Goal: Information Seeking & Learning: Learn about a topic

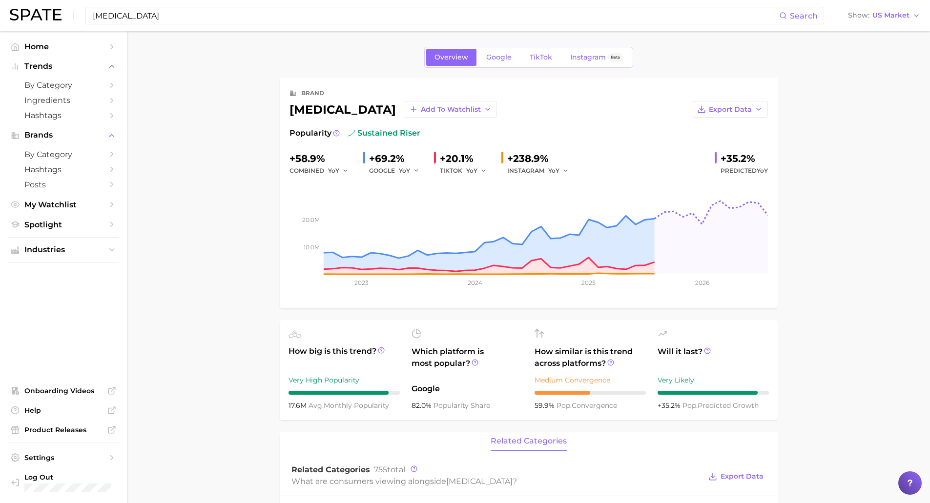
click at [206, 17] on input "[MEDICAL_DATA]" at bounding box center [435, 15] width 687 height 17
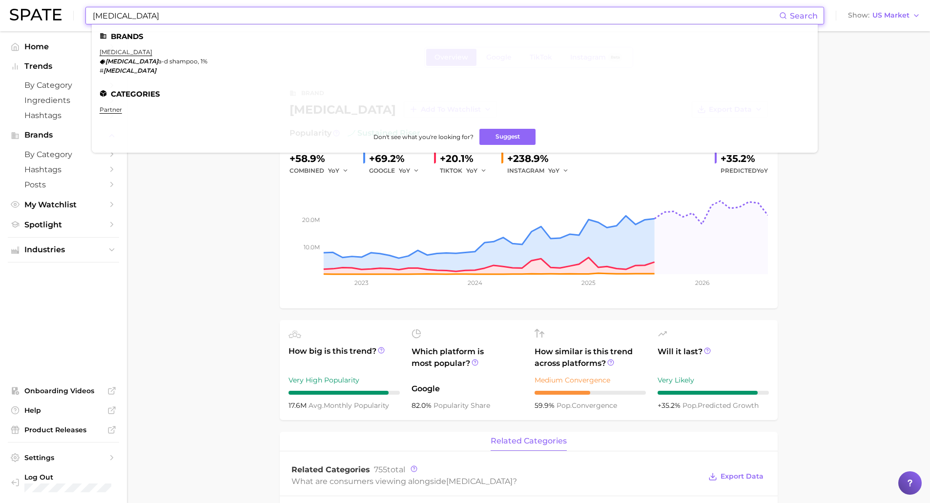
click at [206, 17] on input "[MEDICAL_DATA]" at bounding box center [435, 15] width 687 height 17
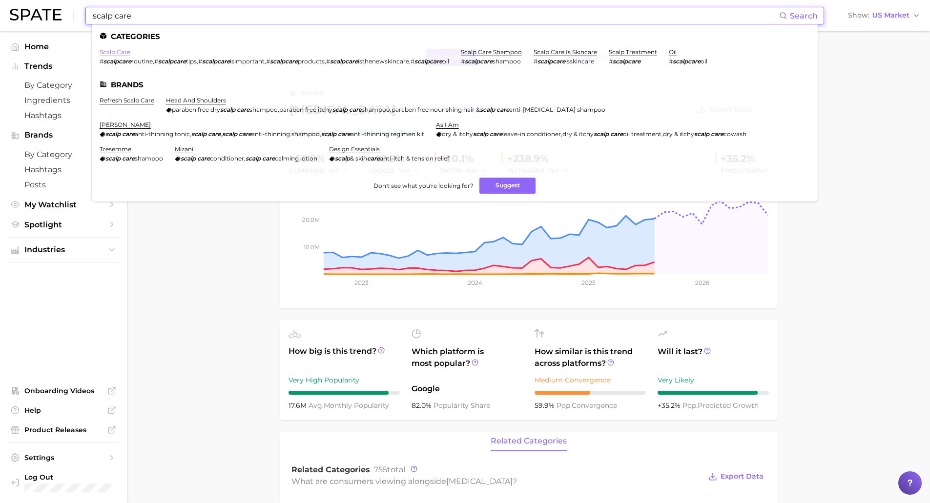
type input "scalp care"
click at [121, 53] on link "scalp care" at bounding box center [115, 51] width 31 height 7
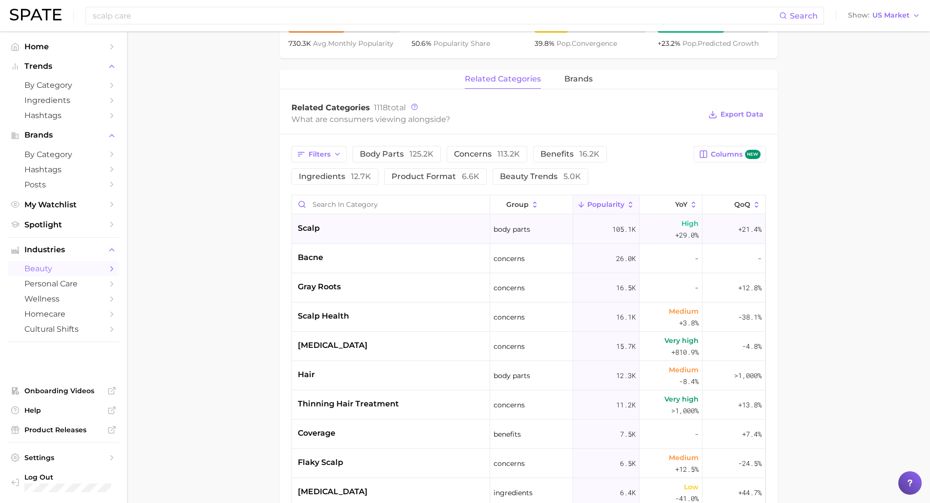
scroll to position [435, 0]
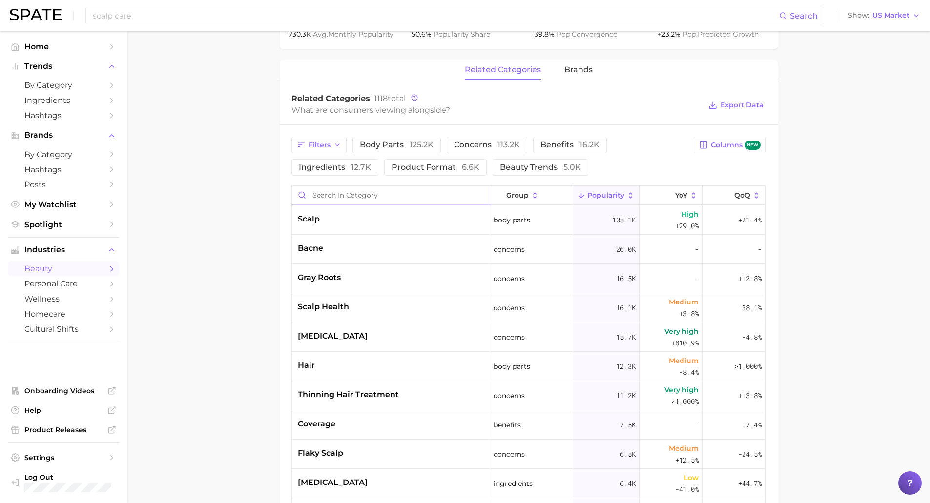
click at [353, 200] on input "Search in category" at bounding box center [391, 195] width 198 height 19
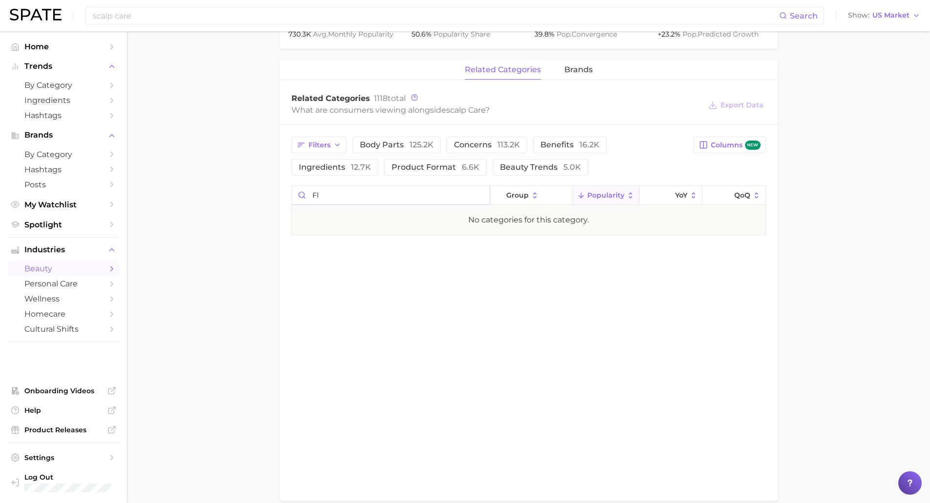
type input "f"
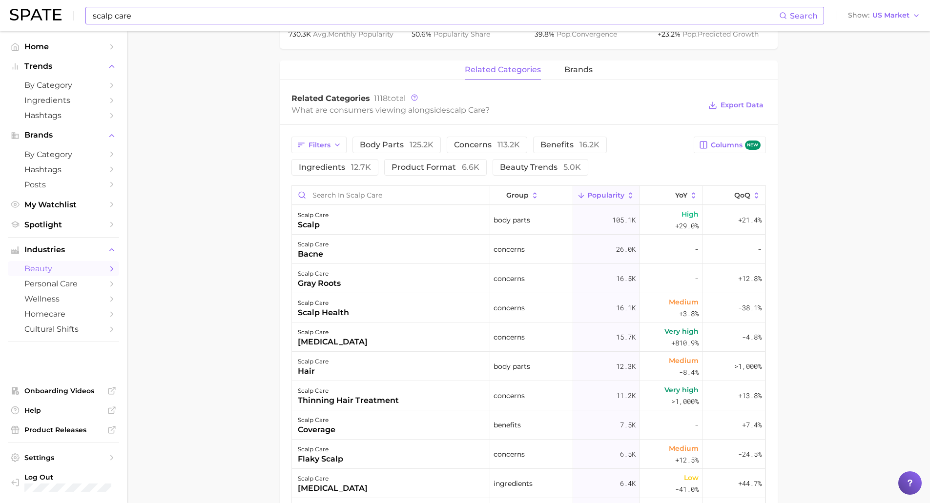
click at [133, 20] on input "scalp care" at bounding box center [435, 15] width 687 height 17
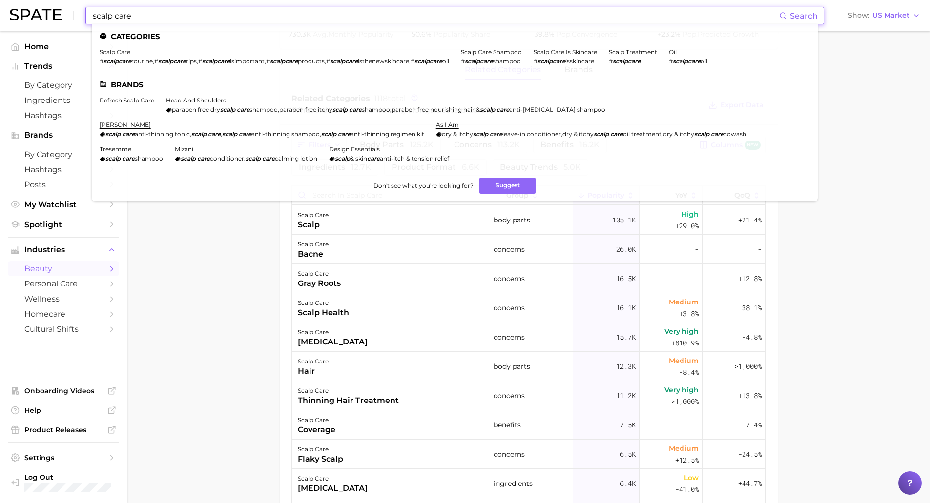
click at [133, 20] on input "scalp care" at bounding box center [435, 15] width 687 height 17
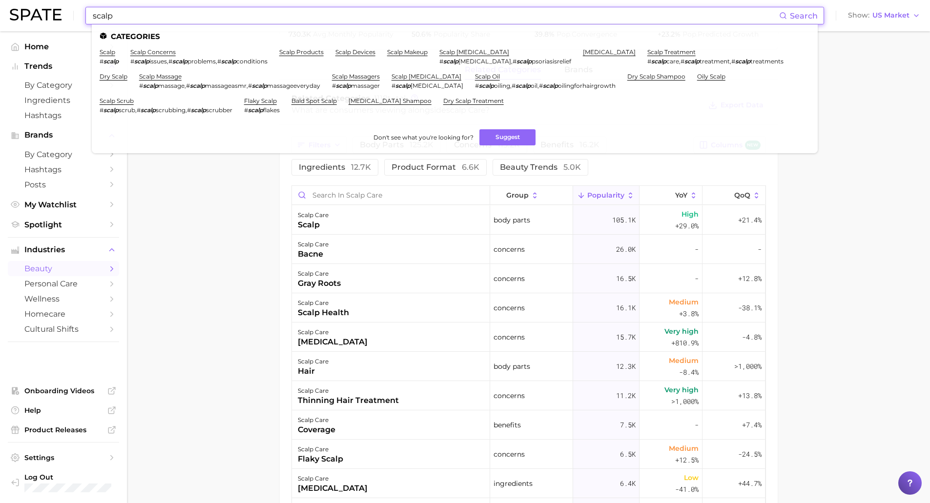
click at [152, 255] on main "1. hair 2. hair care products 3. scalp products 4. scalp care Overview Google T…" at bounding box center [528, 173] width 803 height 1153
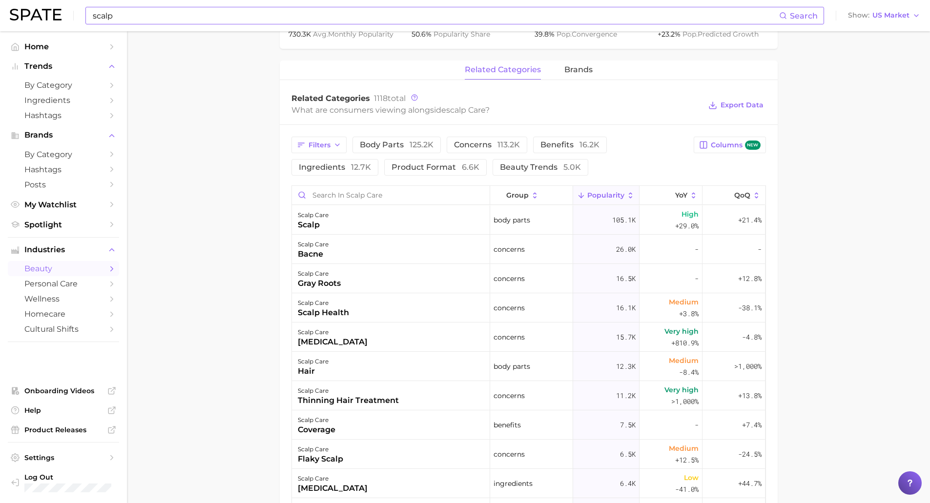
click at [163, 18] on input "scalp" at bounding box center [435, 15] width 687 height 17
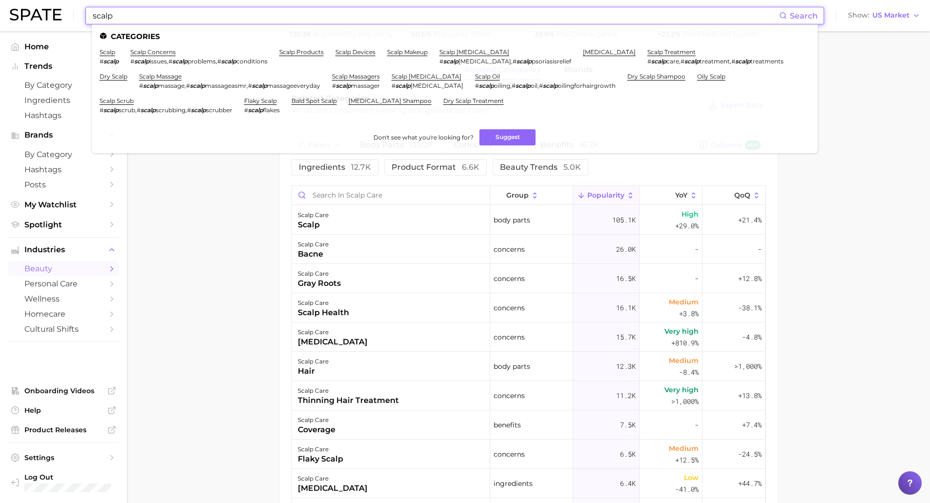
click at [163, 18] on input "scalp" at bounding box center [435, 15] width 687 height 17
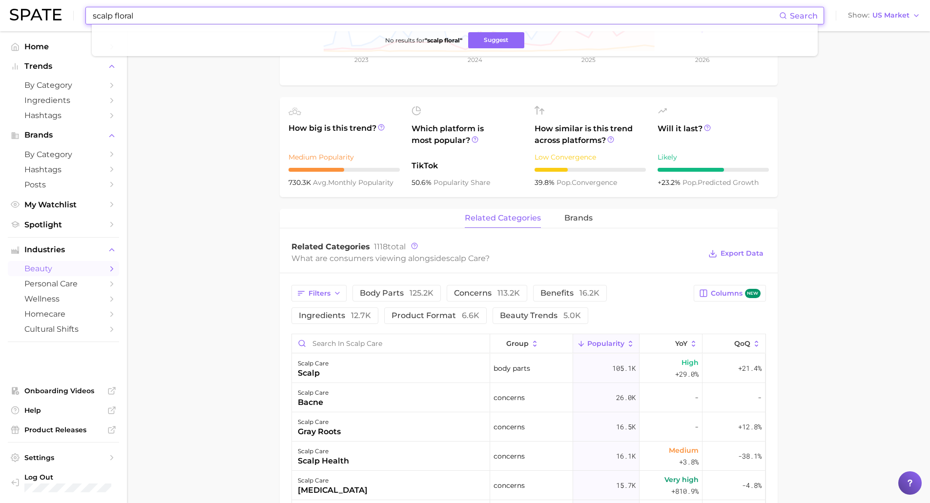
scroll to position [286, 0]
click at [171, 13] on input "scalp floral" at bounding box center [435, 15] width 687 height 17
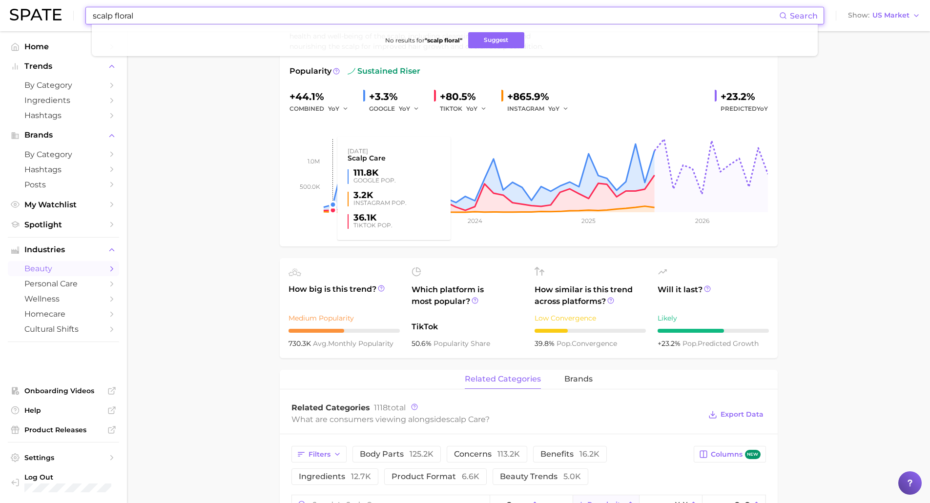
scroll to position [0, 0]
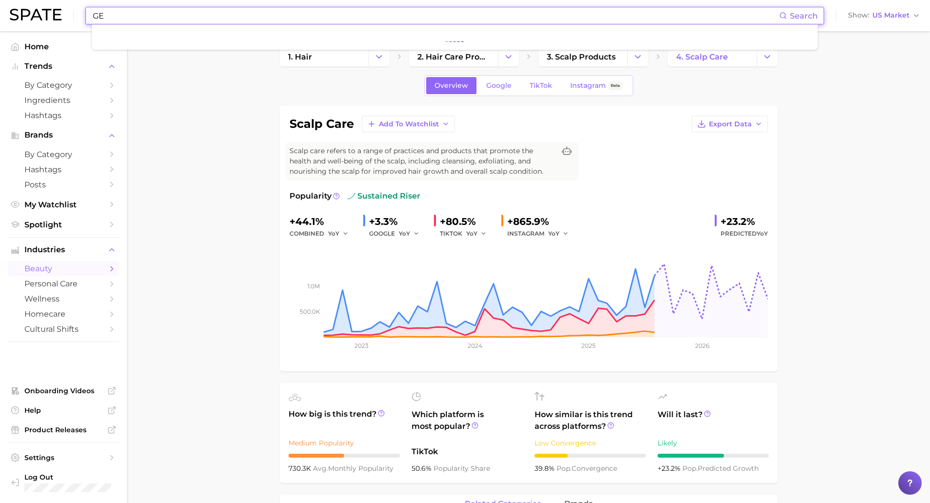
type input "G"
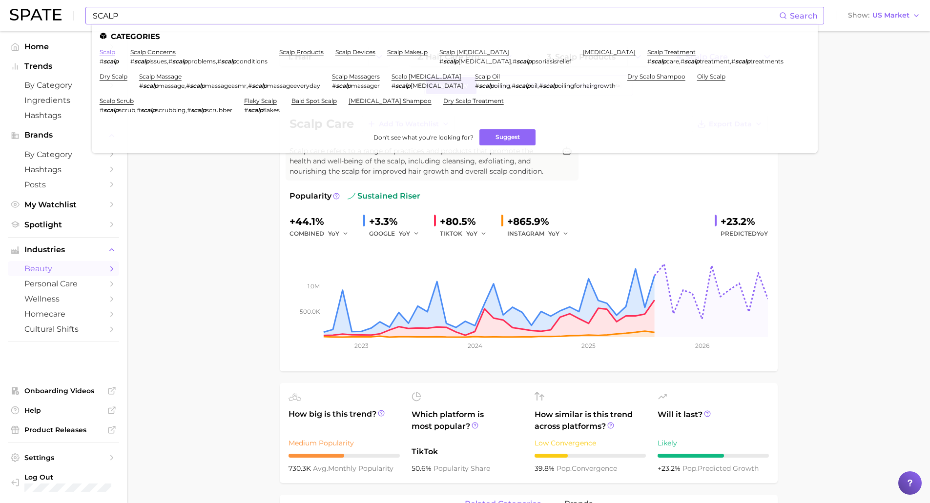
click at [114, 54] on link "scalp" at bounding box center [108, 51] width 16 height 7
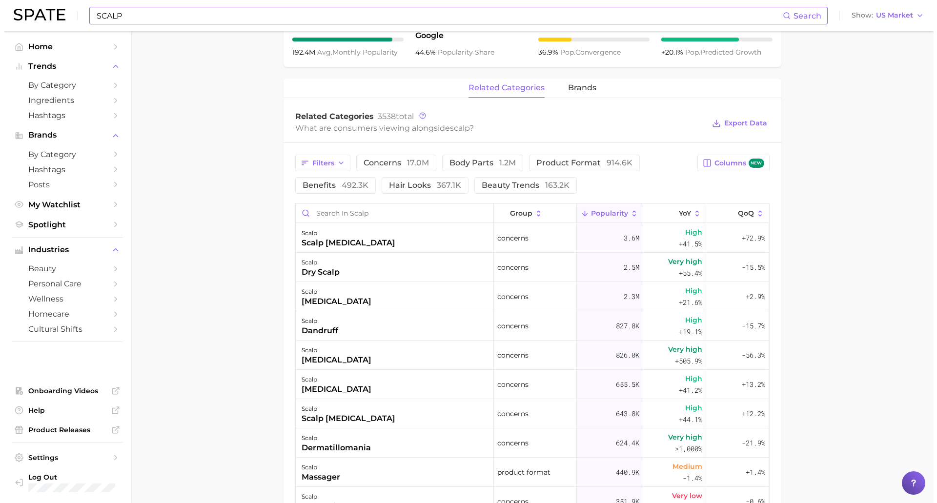
scroll to position [407, 0]
click at [358, 240] on div "scalp scalp [MEDICAL_DATA]" at bounding box center [391, 237] width 198 height 29
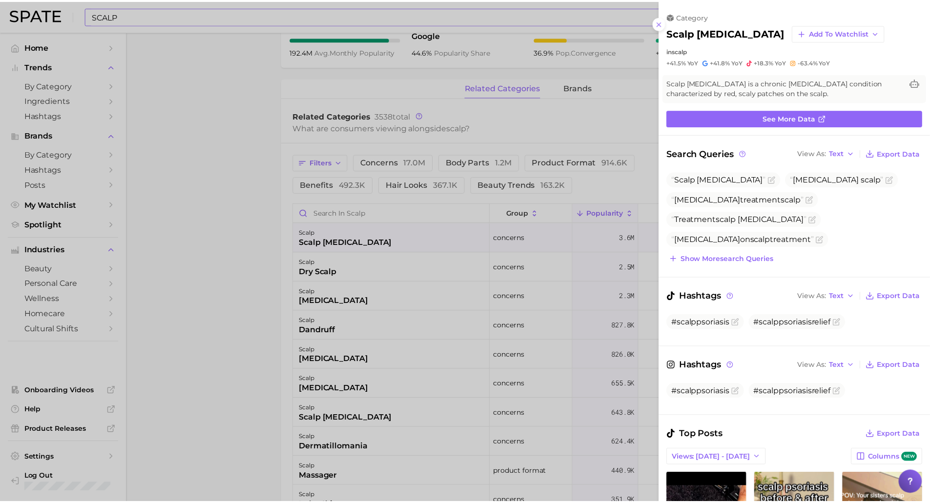
scroll to position [0, 0]
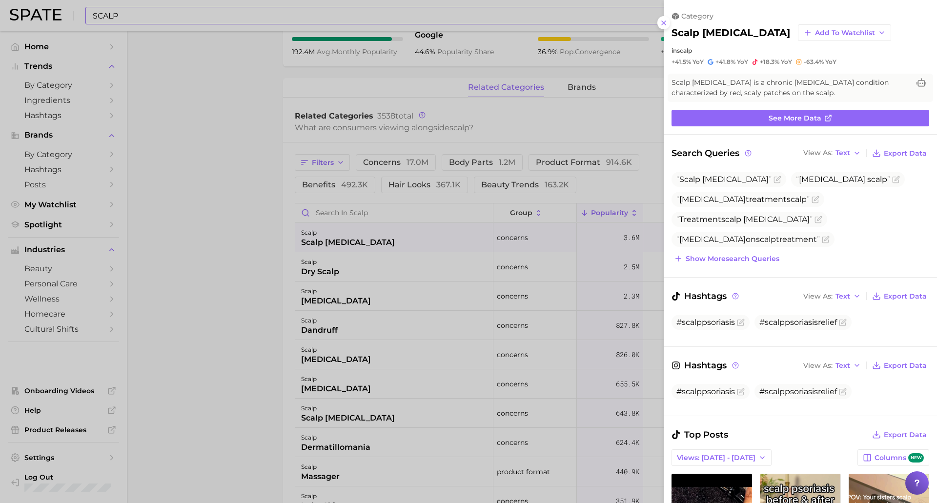
click at [263, 329] on div at bounding box center [468, 251] width 937 height 503
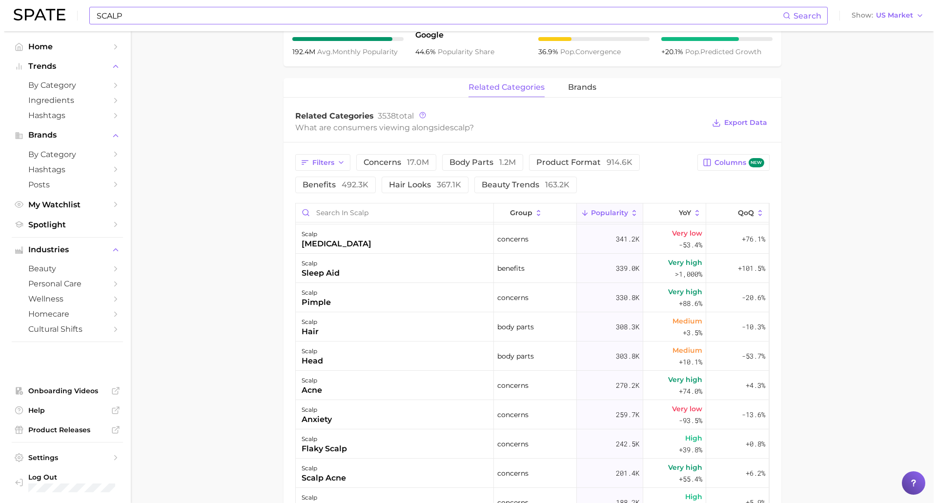
scroll to position [321, 0]
click at [417, 333] on div "scalp hair" at bounding box center [391, 326] width 198 height 29
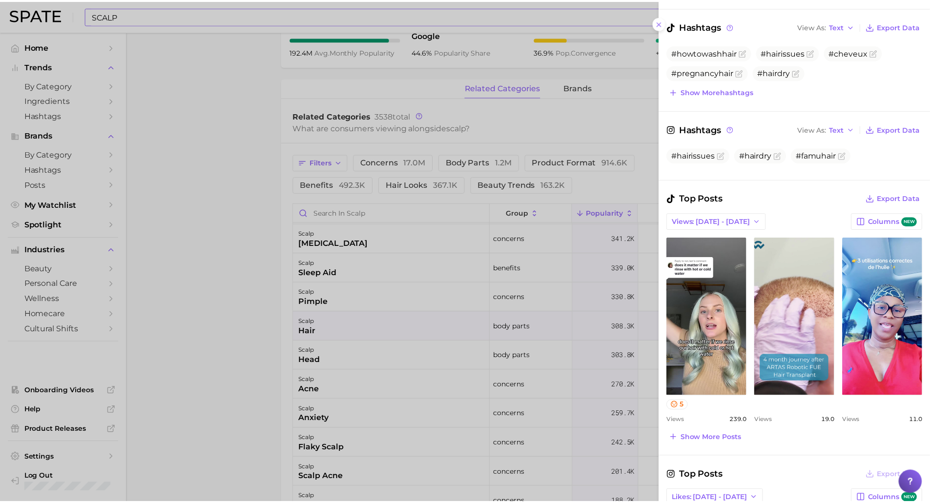
scroll to position [270, 0]
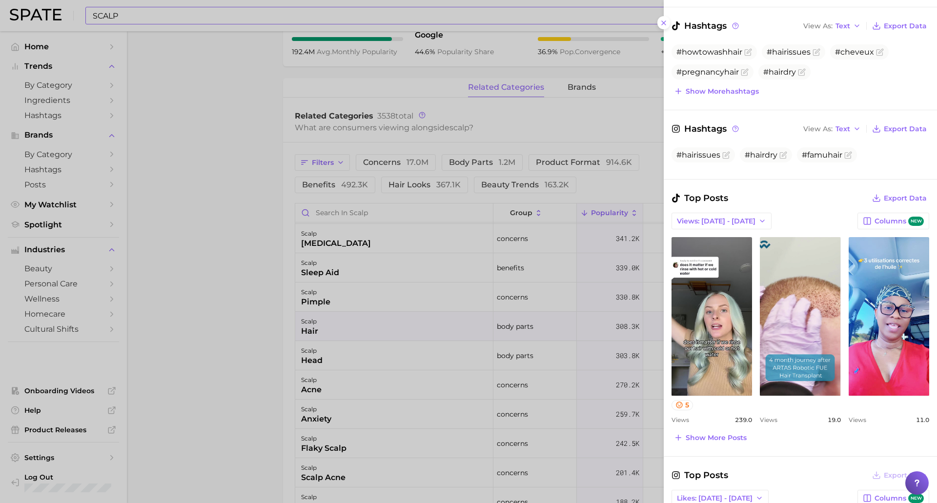
click at [174, 347] on div at bounding box center [468, 251] width 937 height 503
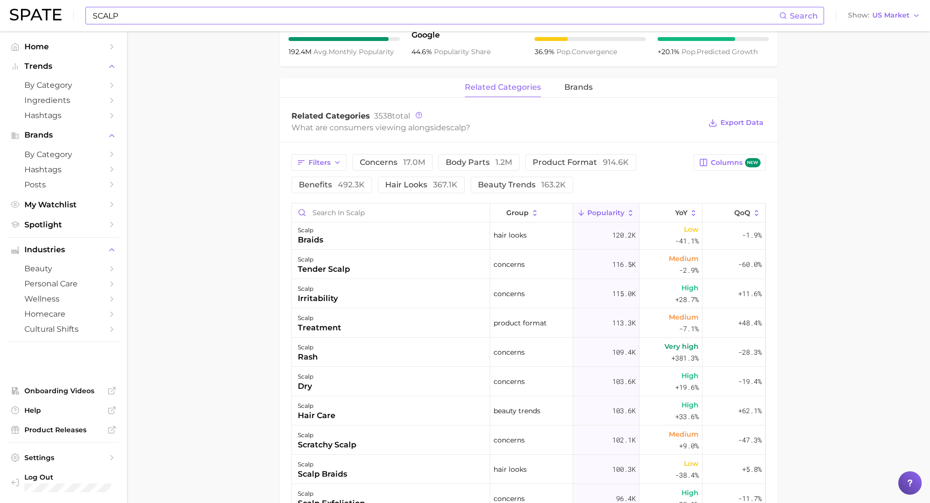
scroll to position [764, 0]
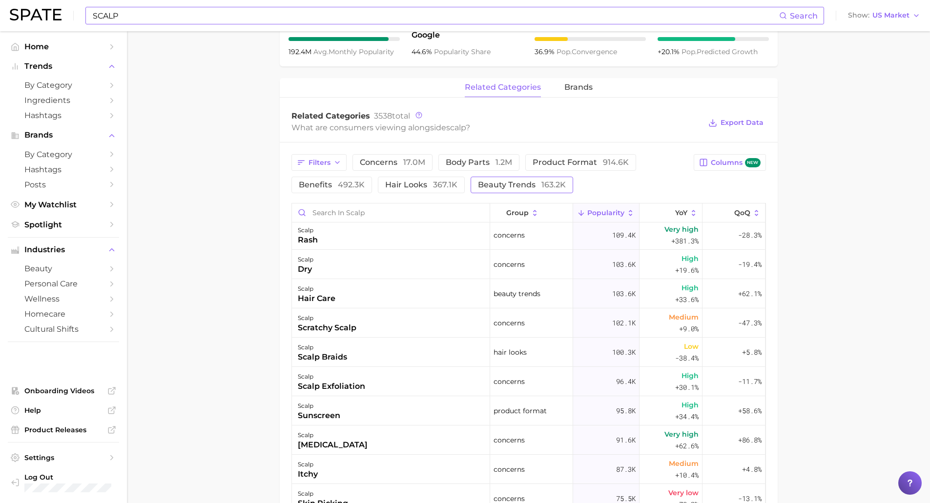
click at [553, 188] on span "163.2k" at bounding box center [553, 184] width 24 height 9
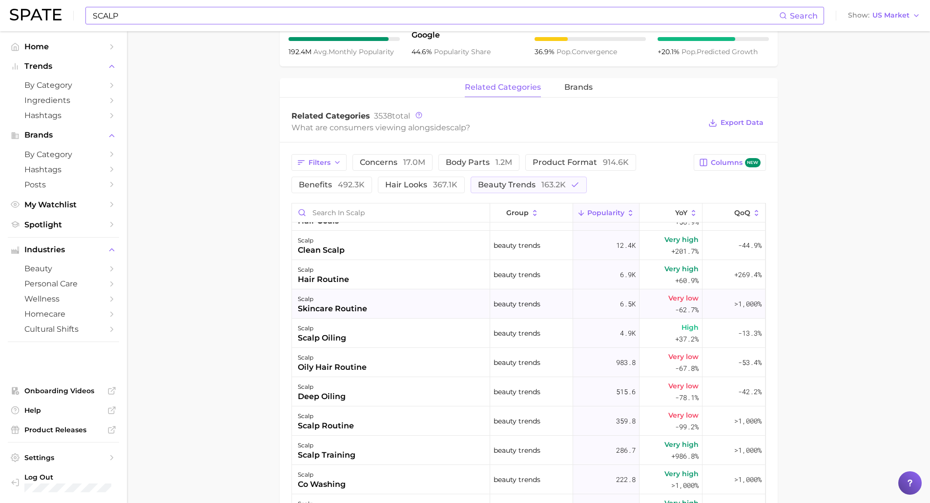
scroll to position [0, 0]
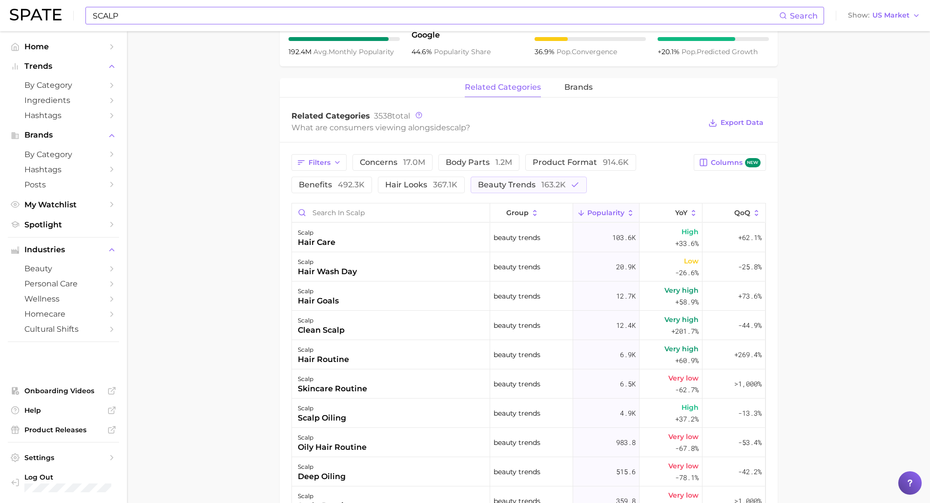
click at [172, 11] on input "SCALP" at bounding box center [435, 15] width 687 height 17
type input "O"
type input "V"
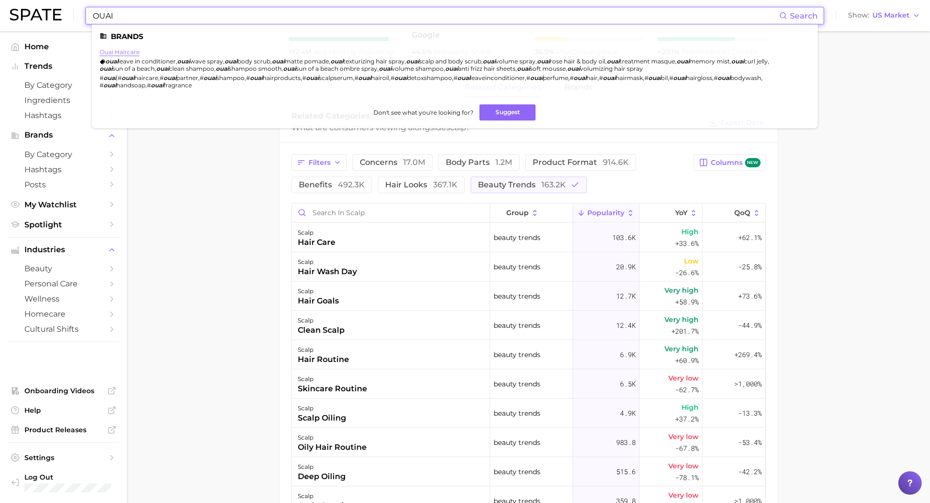
type input "OUAI"
click at [116, 51] on link "ouai haircare" at bounding box center [120, 51] width 40 height 7
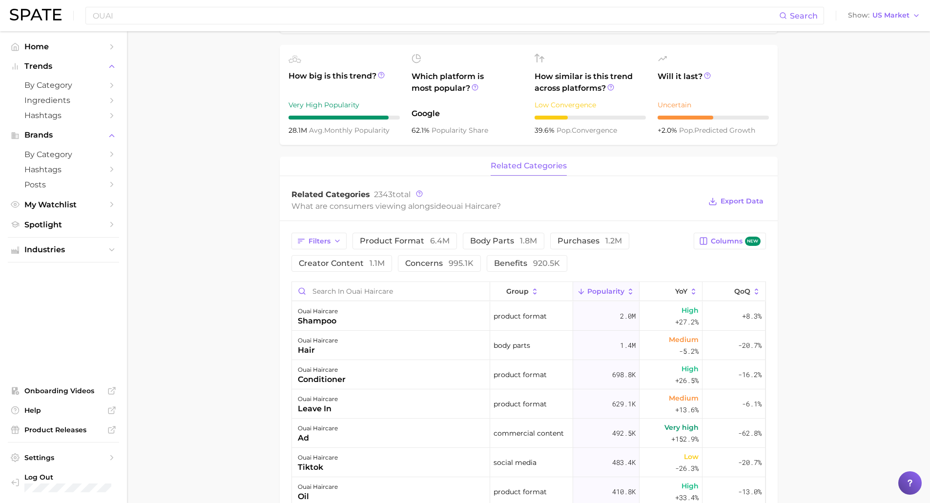
scroll to position [244, 0]
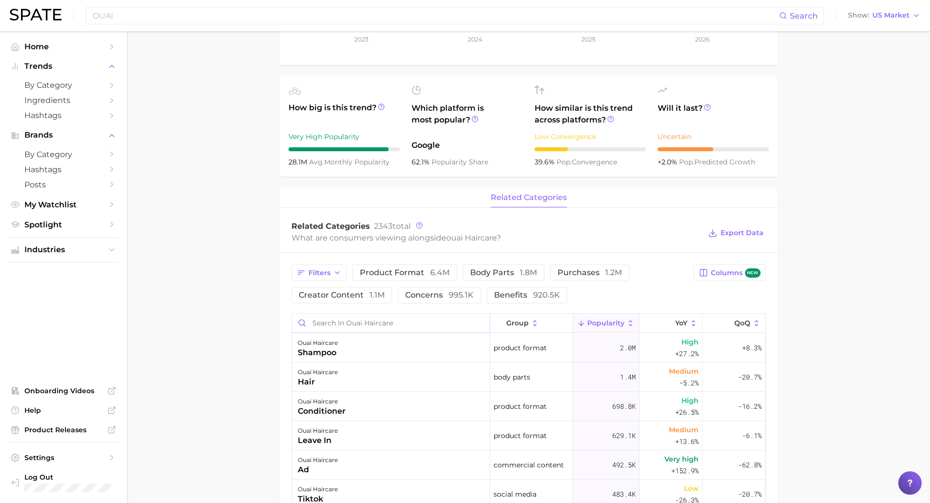
click at [347, 326] on input "Search in ouai haircare" at bounding box center [391, 323] width 198 height 19
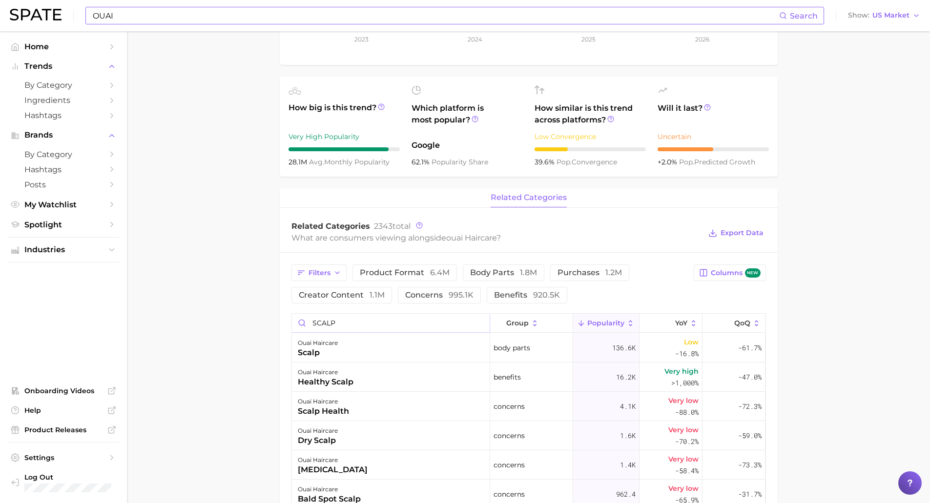
type input "SCALP"
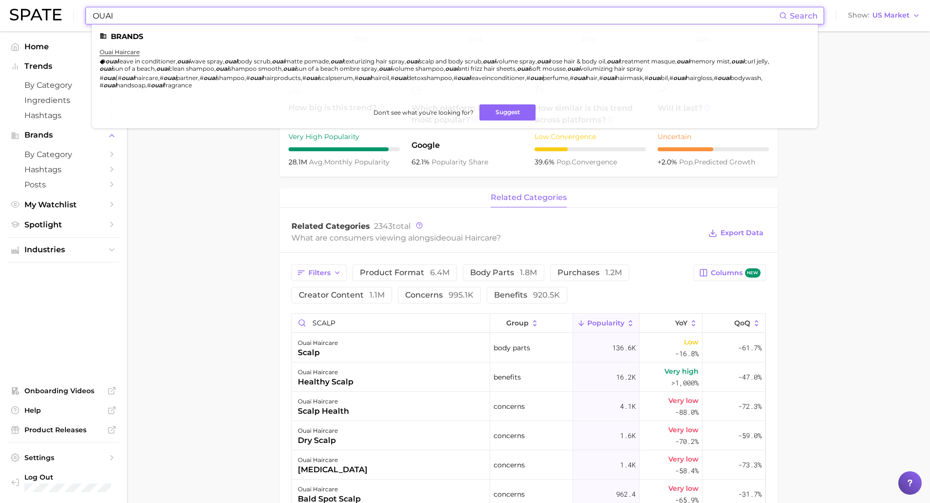
click at [339, 11] on input "OUAI" at bounding box center [435, 15] width 687 height 17
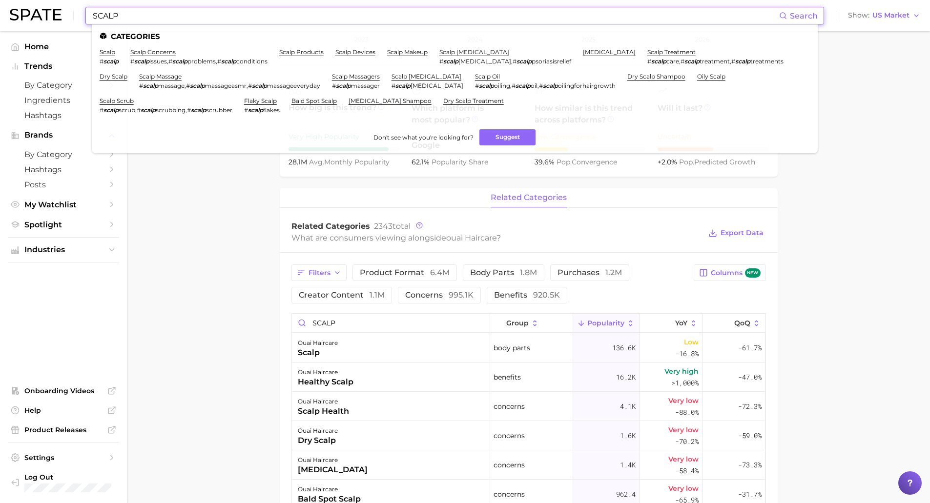
type input "SCALP"
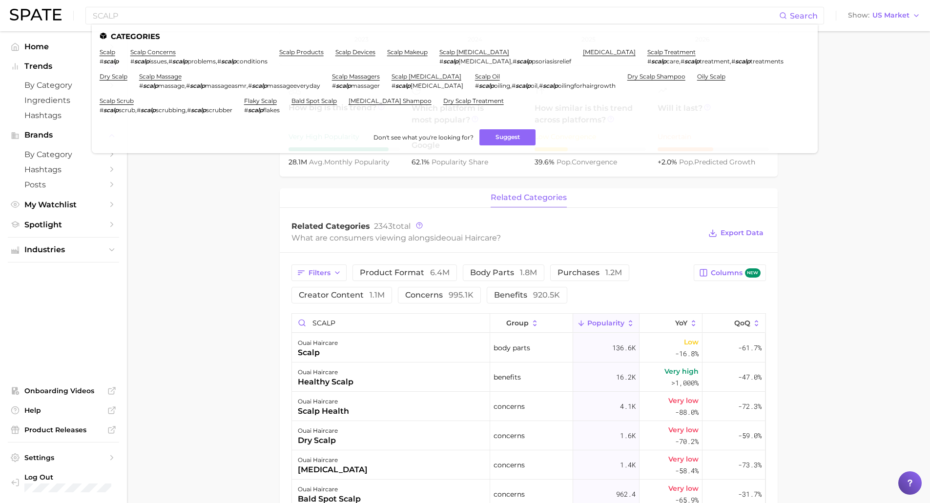
click at [618, 320] on span "Popularity" at bounding box center [605, 323] width 37 height 8
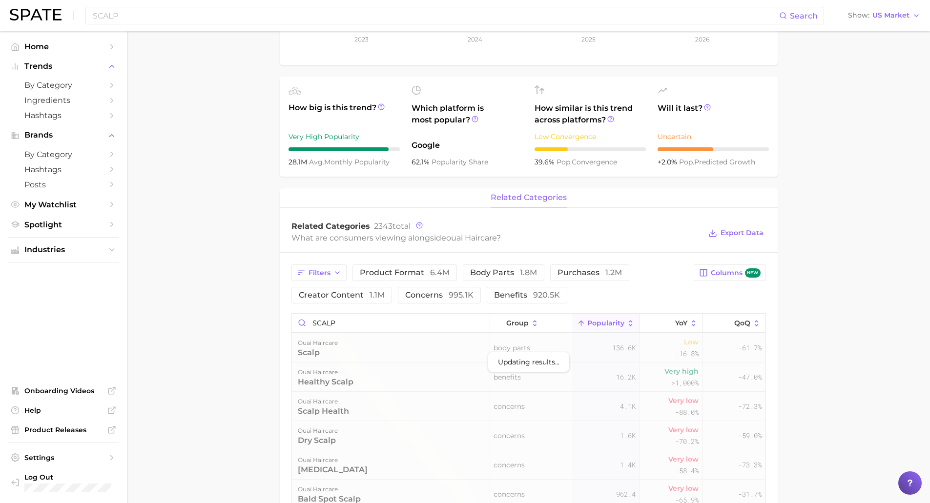
click at [594, 323] on span "Popularity" at bounding box center [605, 323] width 37 height 8
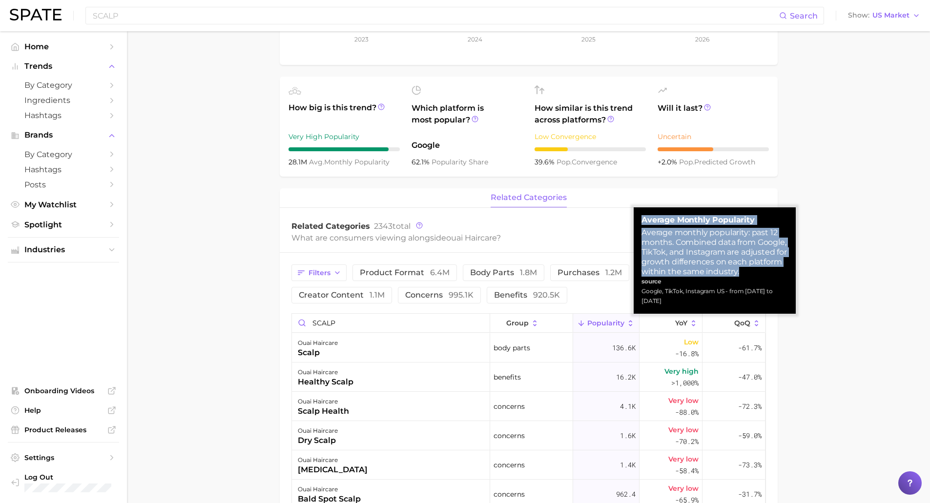
drag, startPoint x: 745, startPoint y: 272, endPoint x: 641, endPoint y: 223, distance: 114.7
click at [641, 223] on div "Average Monthly Popularity Average monthly popularity: past 12 months. Combined…" at bounding box center [715, 261] width 162 height 106
copy div "Average Monthly Popularity Average monthly popularity: past 12 months. Combined…"
